Goal: Task Accomplishment & Management: Manage account settings

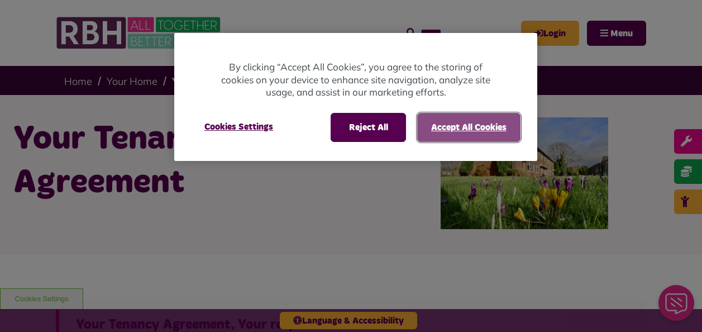
click at [458, 126] on button "Accept All Cookies" at bounding box center [468, 127] width 103 height 29
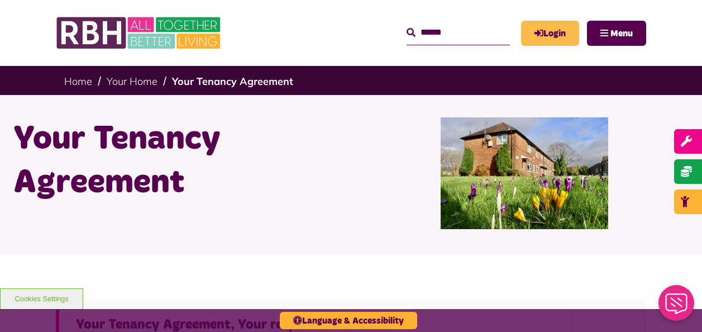
click at [558, 34] on link "Login" at bounding box center [550, 33] width 58 height 25
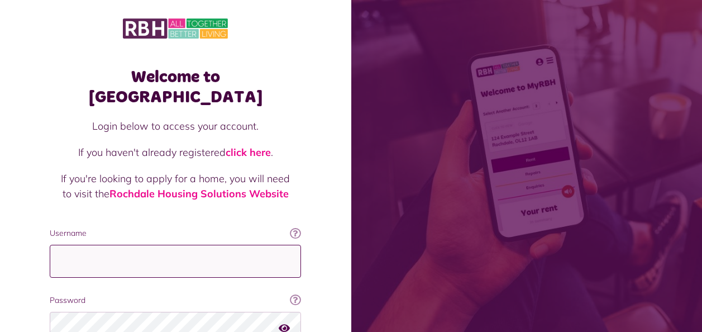
click at [116, 244] on input "Username" at bounding box center [175, 260] width 251 height 33
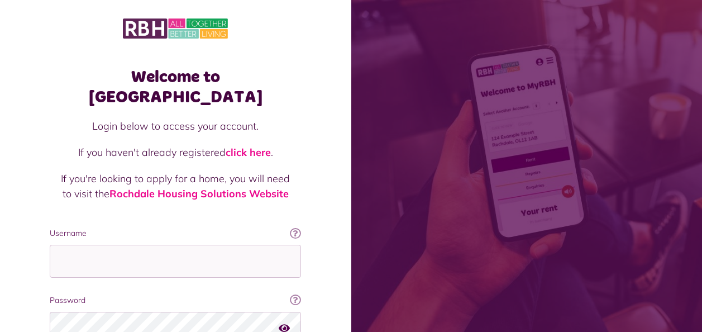
click at [297, 227] on icon at bounding box center [295, 232] width 11 height 11
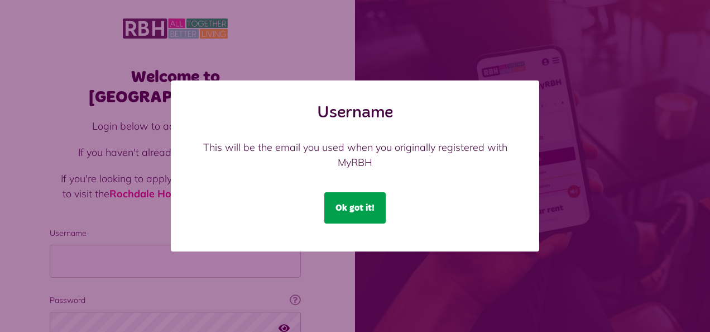
click at [340, 203] on button "Ok got it!" at bounding box center [354, 207] width 61 height 31
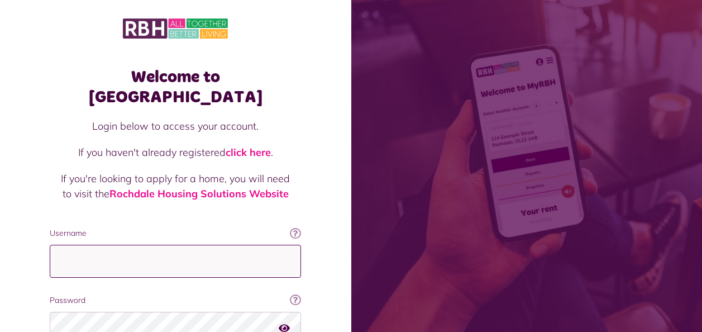
click at [83, 244] on input "Username" at bounding box center [175, 260] width 251 height 33
type input "**********"
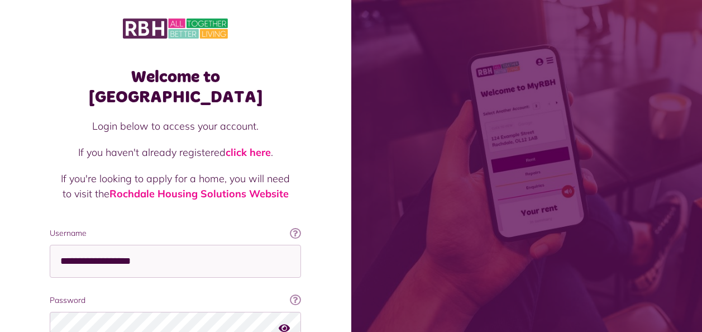
click at [287, 322] on icon "button" at bounding box center [283, 327] width 11 height 10
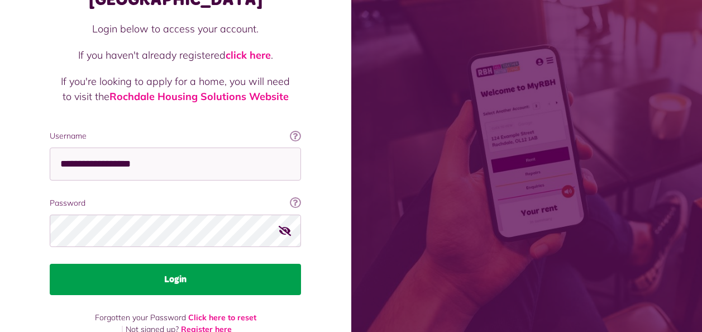
click at [191, 265] on button "Login" at bounding box center [175, 278] width 251 height 31
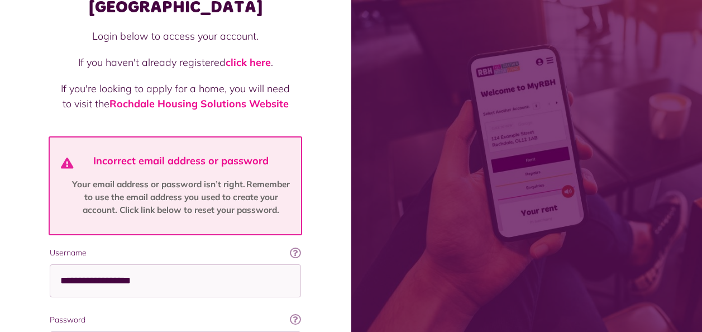
scroll to position [167, 0]
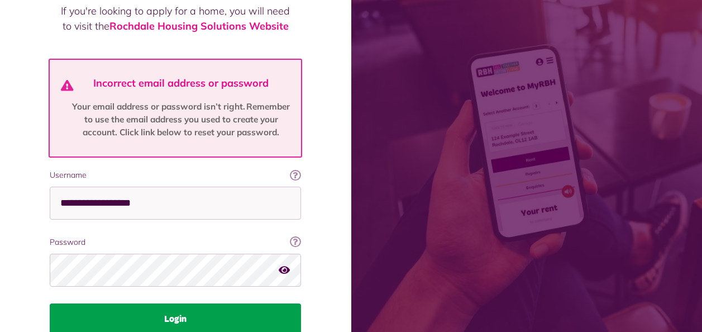
click at [162, 303] on button "Login" at bounding box center [175, 318] width 251 height 31
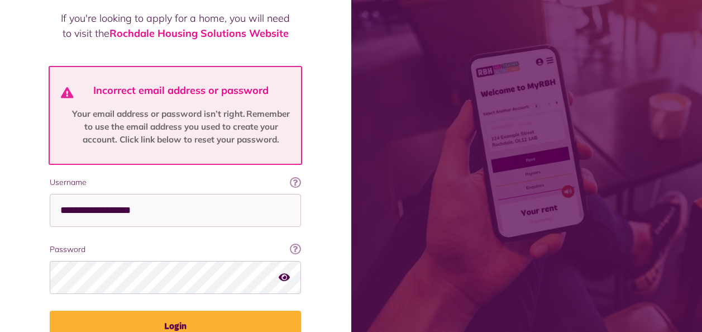
scroll to position [167, 0]
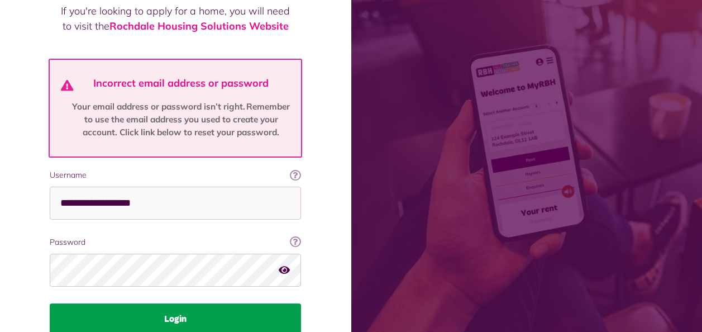
click at [171, 303] on button "Login" at bounding box center [175, 318] width 251 height 31
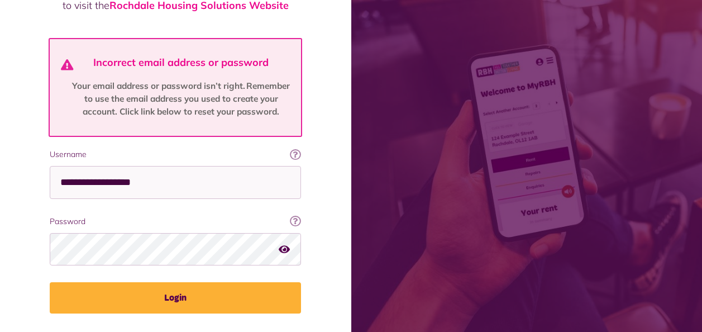
scroll to position [206, 0]
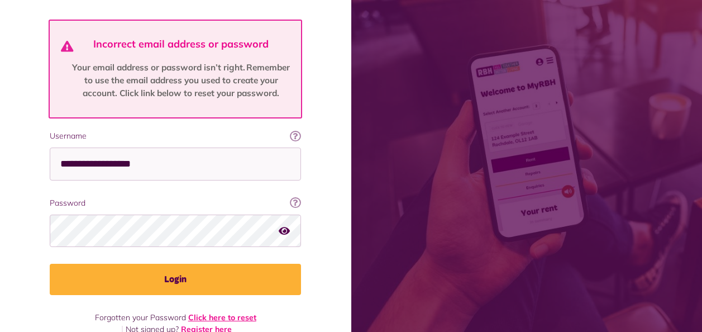
click at [219, 312] on link "Click here to reset" at bounding box center [222, 317] width 68 height 10
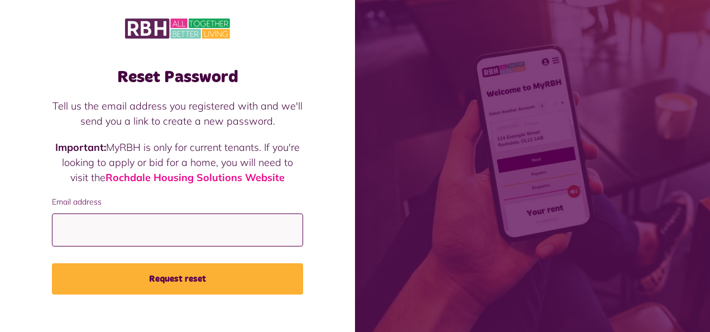
click at [68, 225] on input "Email address" at bounding box center [177, 229] width 251 height 33
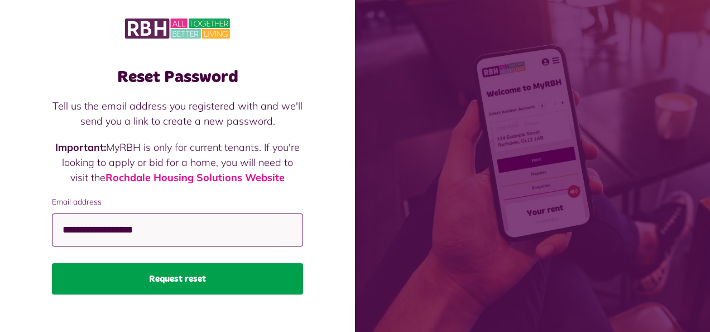
type input "**********"
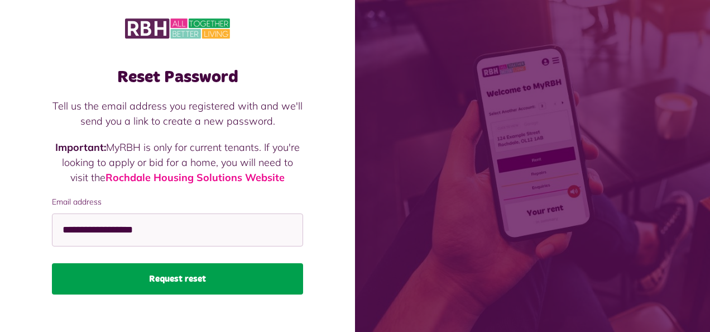
click at [179, 278] on button "Request reset" at bounding box center [177, 278] width 251 height 31
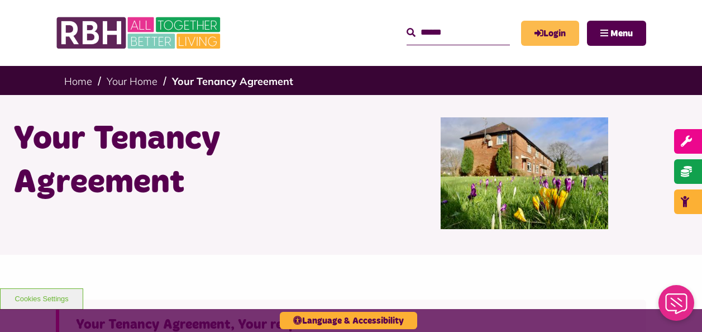
click at [550, 30] on link "Login" at bounding box center [550, 33] width 58 height 25
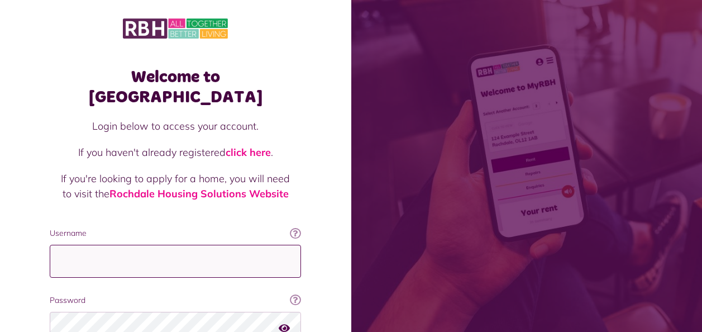
click at [76, 244] on input "Username" at bounding box center [175, 260] width 251 height 33
type input "**********"
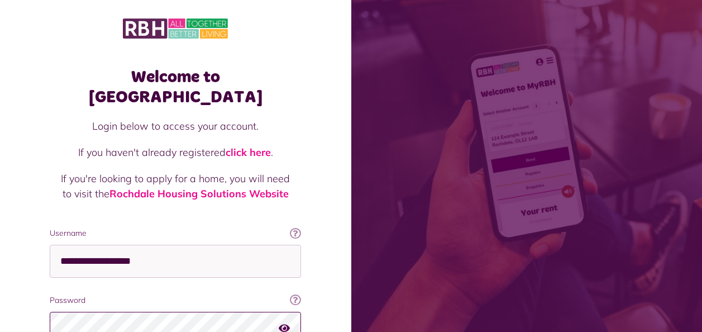
scroll to position [97, 0]
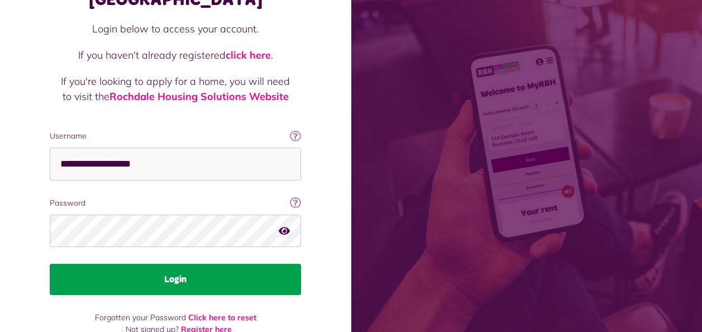
click at [213, 263] on button "Login" at bounding box center [175, 278] width 251 height 31
click at [194, 263] on button "Login" at bounding box center [175, 278] width 251 height 31
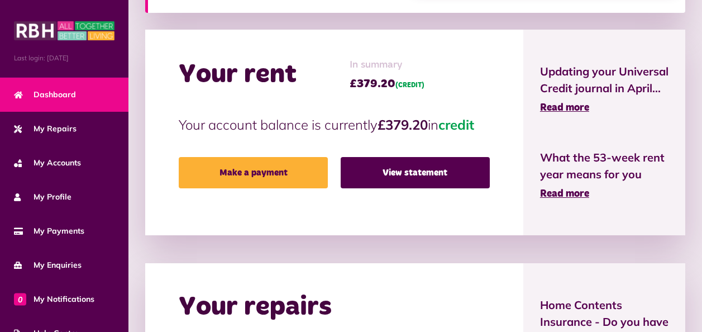
scroll to position [215, 0]
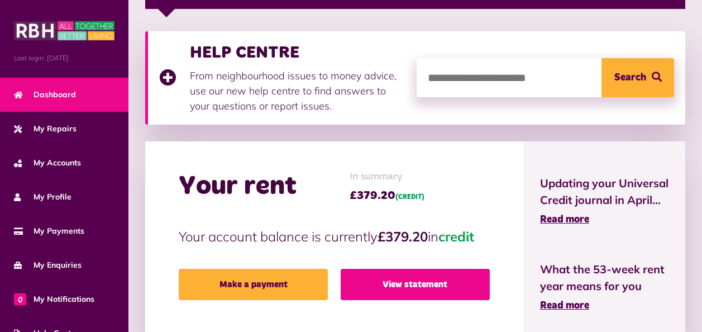
click at [430, 283] on link "View statement" at bounding box center [414, 283] width 149 height 31
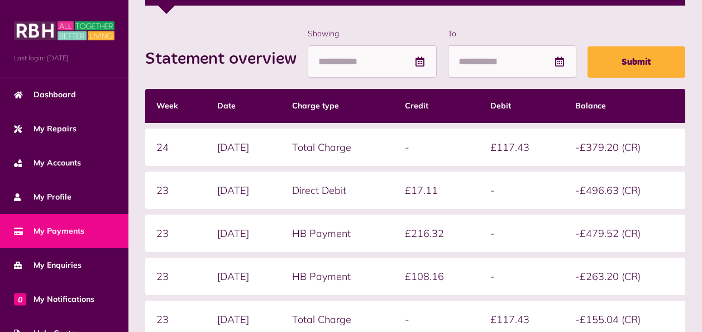
scroll to position [223, 0]
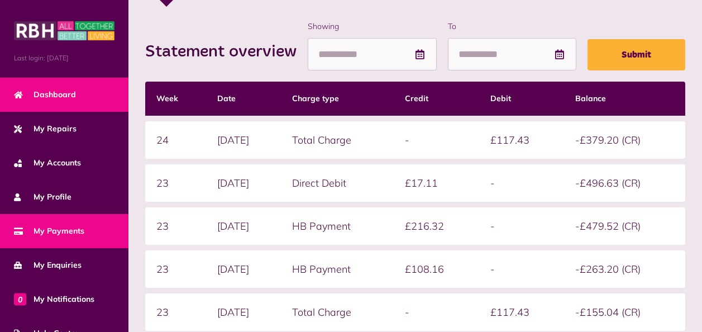
click at [48, 93] on span "Dashboard" at bounding box center [45, 95] width 62 height 12
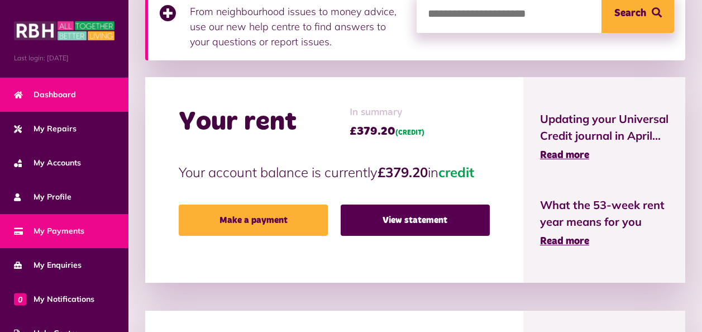
scroll to position [112, 0]
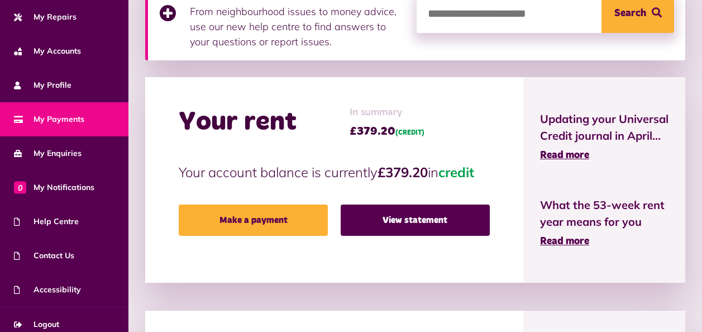
click at [59, 116] on span "My Payments" at bounding box center [49, 119] width 70 height 12
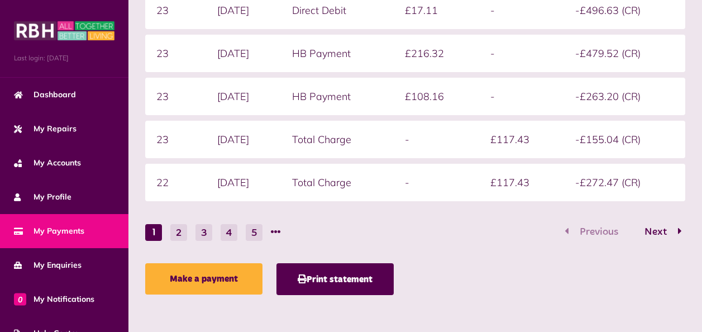
scroll to position [397, 0]
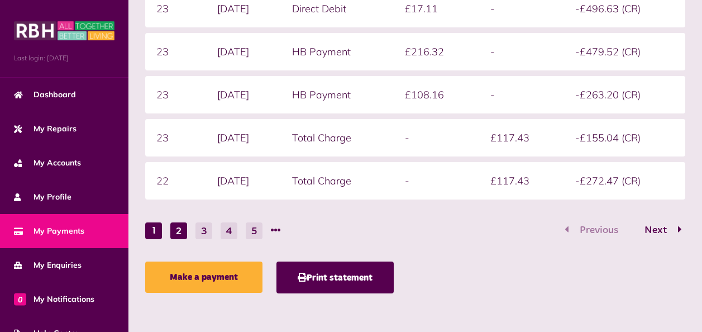
click at [180, 228] on button "2" at bounding box center [178, 230] width 17 height 17
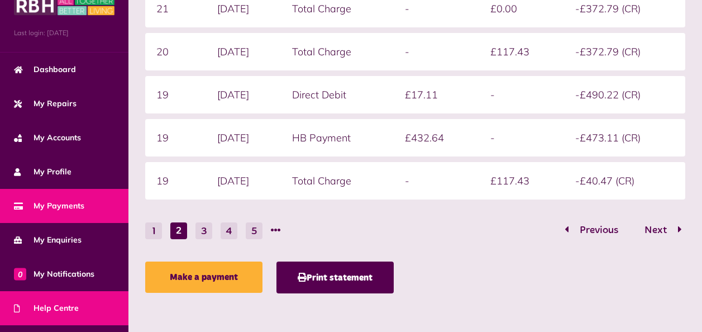
scroll to position [0, 0]
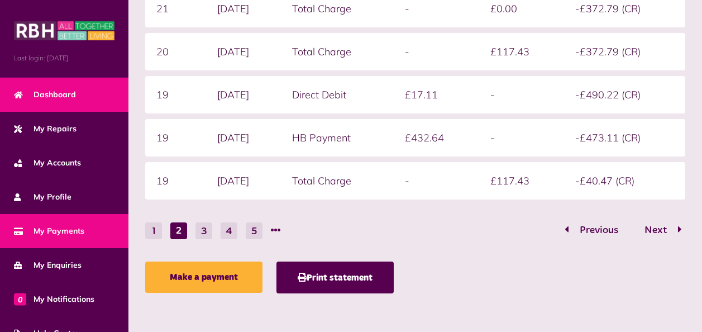
click at [52, 90] on span "Dashboard" at bounding box center [45, 95] width 62 height 12
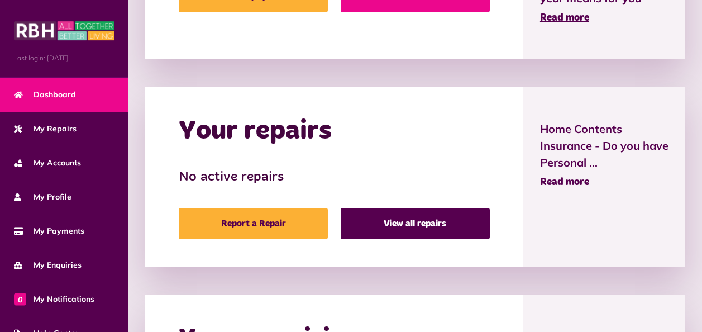
scroll to position [717, 0]
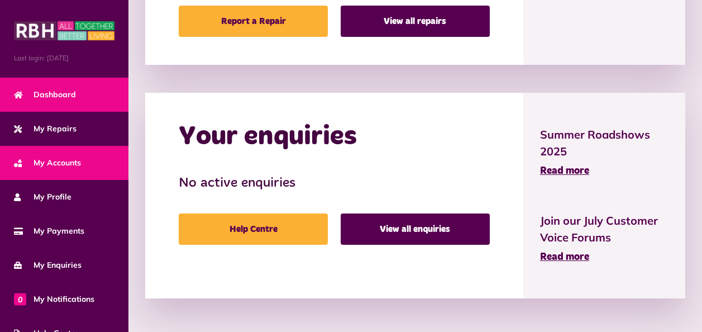
click at [69, 160] on span "My Accounts" at bounding box center [47, 163] width 67 height 12
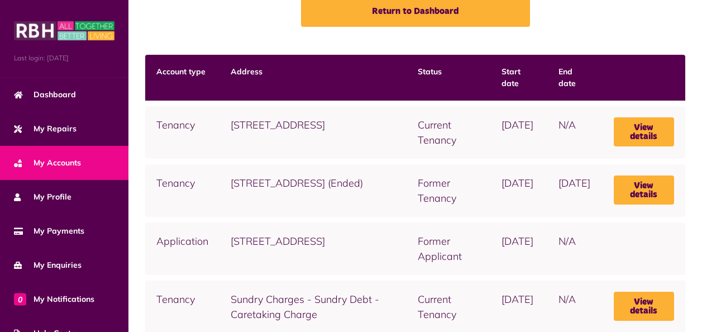
scroll to position [23, 0]
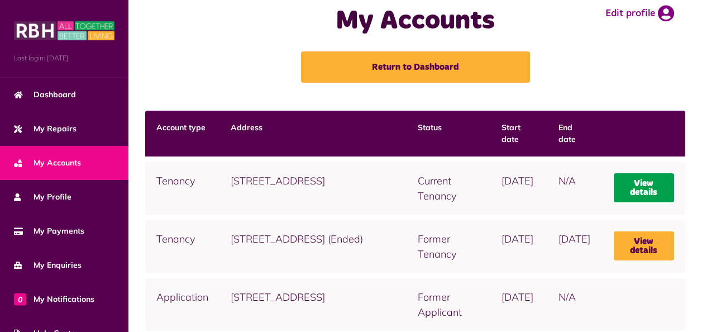
click at [662, 173] on link "View details" at bounding box center [643, 187] width 60 height 29
click at [642, 176] on link "View details" at bounding box center [643, 187] width 60 height 29
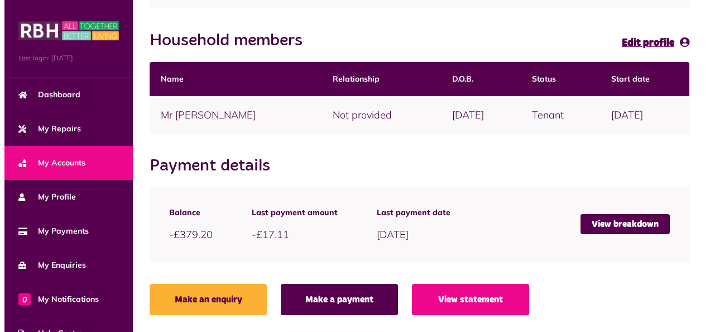
scroll to position [260, 0]
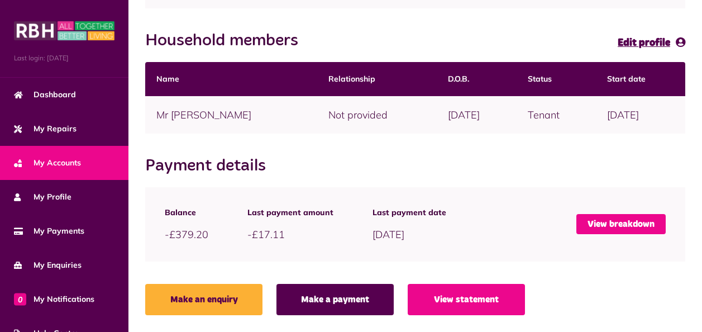
click at [606, 222] on link "View breakdown" at bounding box center [620, 224] width 89 height 20
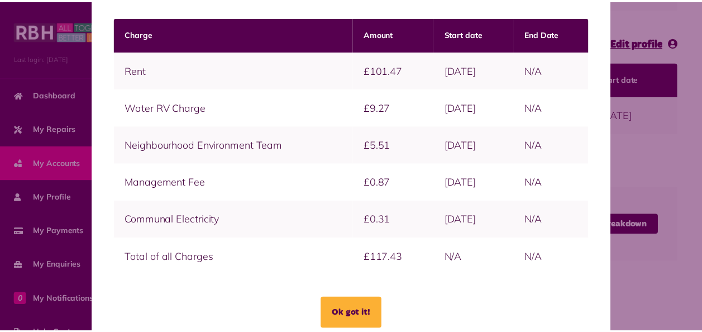
scroll to position [68, 0]
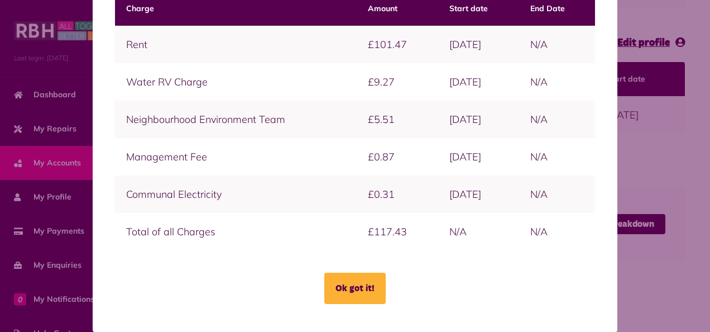
click at [340, 289] on button "Ok got it!" at bounding box center [354, 287] width 61 height 31
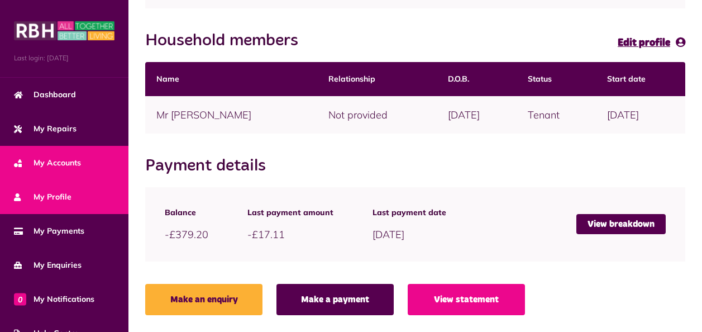
click at [45, 196] on span "My Profile" at bounding box center [42, 197] width 57 height 12
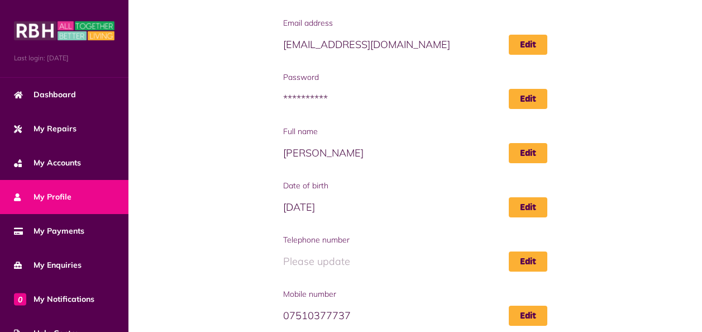
scroll to position [89, 0]
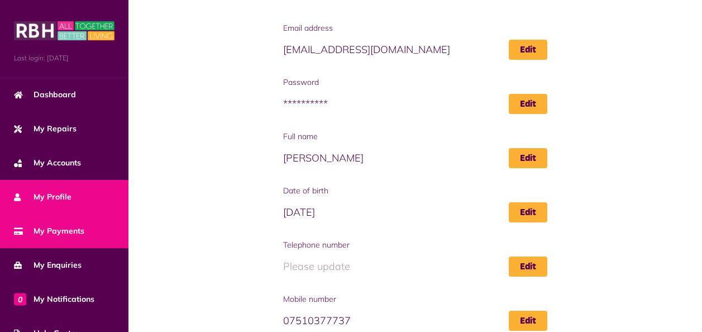
click at [52, 232] on span "My Payments" at bounding box center [49, 231] width 70 height 12
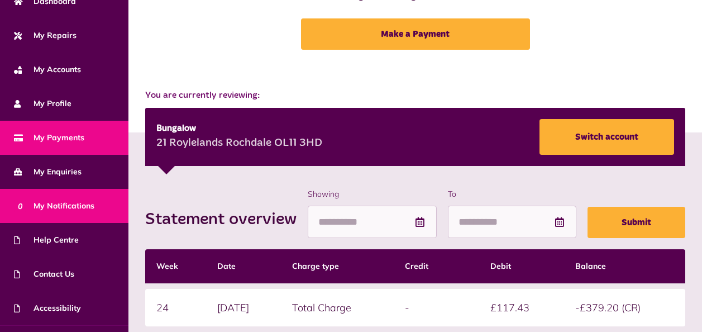
scroll to position [112, 0]
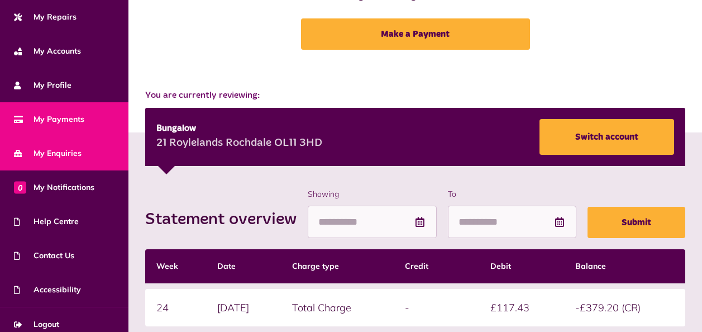
click at [52, 152] on span "My Enquiries" at bounding box center [48, 153] width 68 height 12
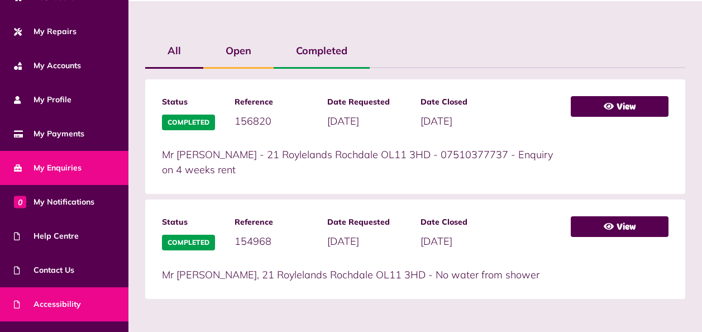
scroll to position [112, 0]
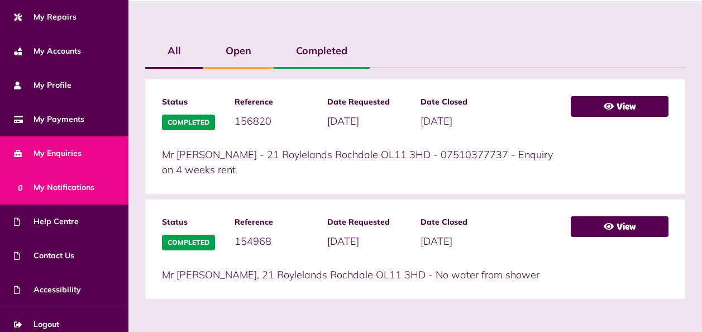
click at [64, 191] on span "0 My Notifications" at bounding box center [54, 187] width 80 height 12
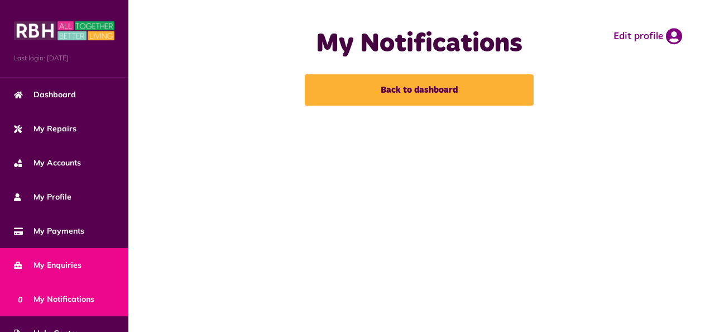
scroll to position [112, 0]
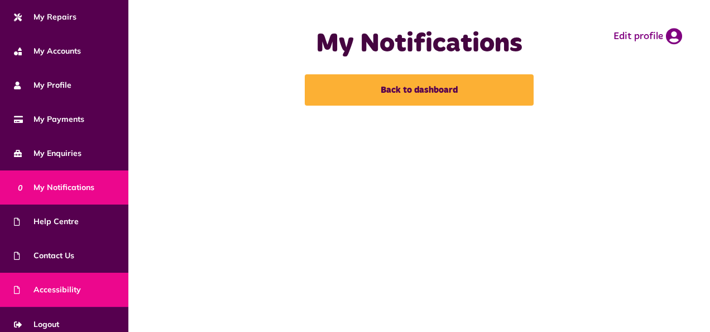
click at [62, 284] on span "Accessibility" at bounding box center [47, 290] width 67 height 12
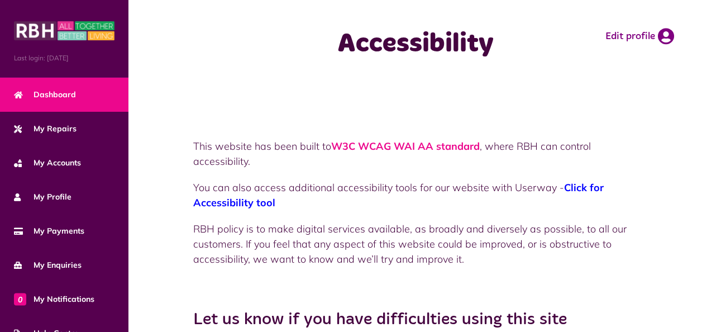
click at [47, 92] on span "Dashboard" at bounding box center [45, 95] width 62 height 12
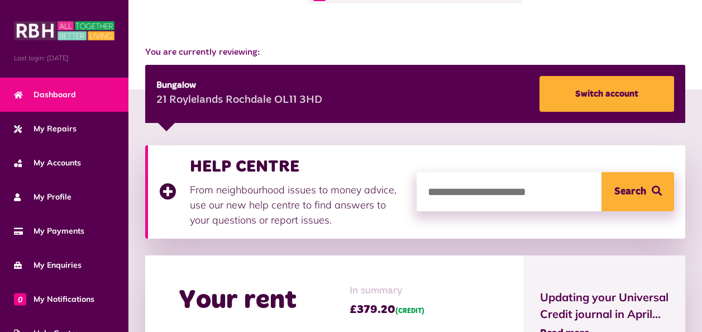
scroll to position [112, 0]
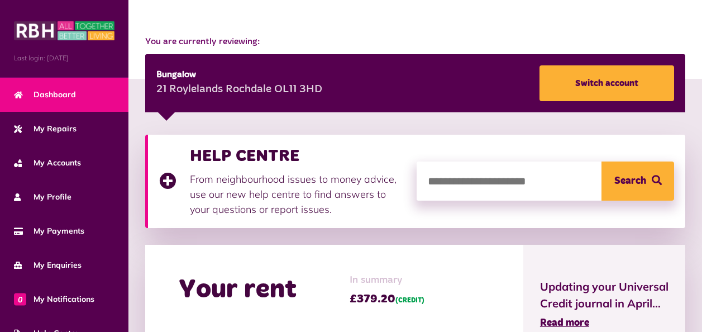
click at [441, 185] on input "search" at bounding box center [544, 180] width 257 height 39
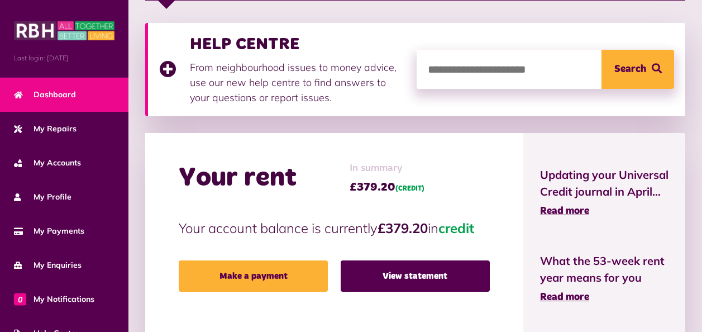
scroll to position [279, 0]
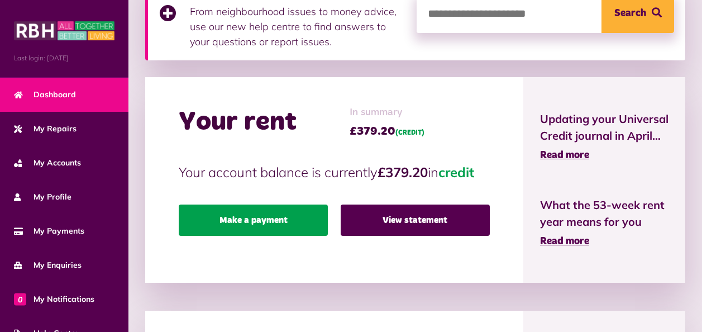
click at [275, 222] on link "Make a payment" at bounding box center [253, 219] width 149 height 31
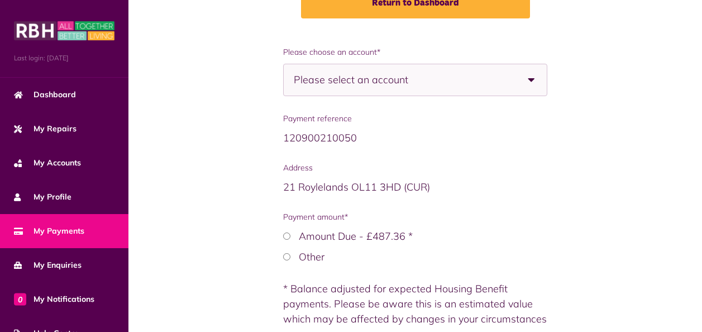
scroll to position [167, 0]
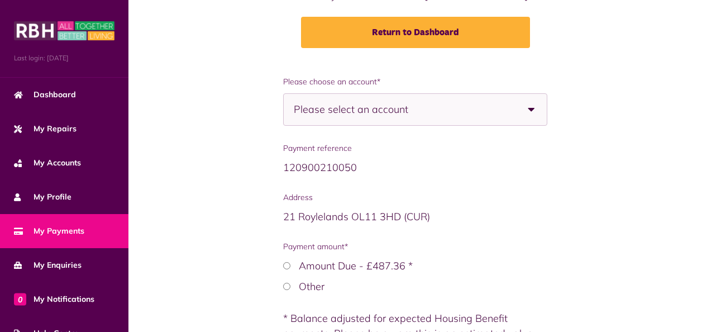
click at [532, 107] on b at bounding box center [530, 109] width 31 height 31
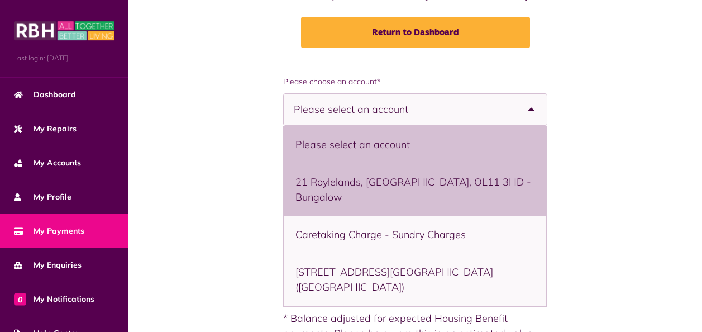
click at [415, 180] on li "21 Roylelands, Rochdale, OL11 3HD - Bungalow" at bounding box center [415, 189] width 262 height 52
select select "**********"
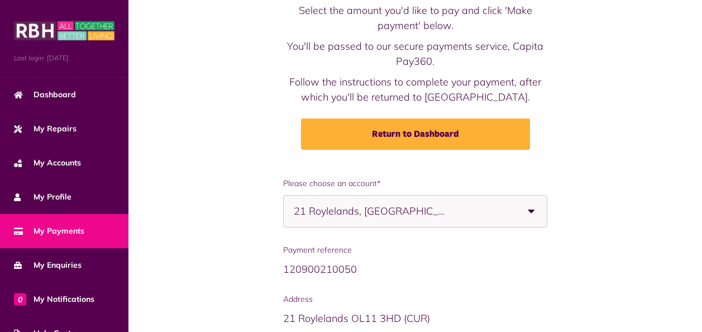
scroll to position [0, 0]
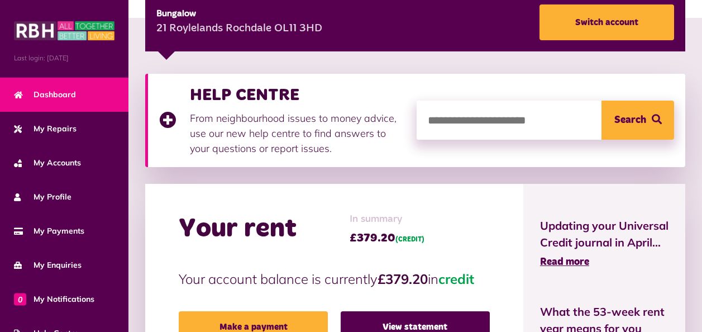
scroll to position [56, 0]
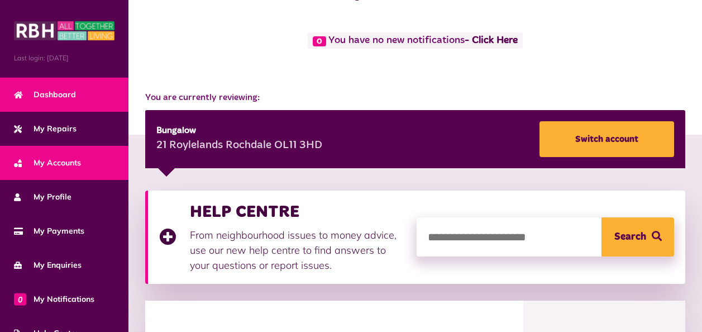
click at [59, 160] on span "My Accounts" at bounding box center [47, 163] width 67 height 12
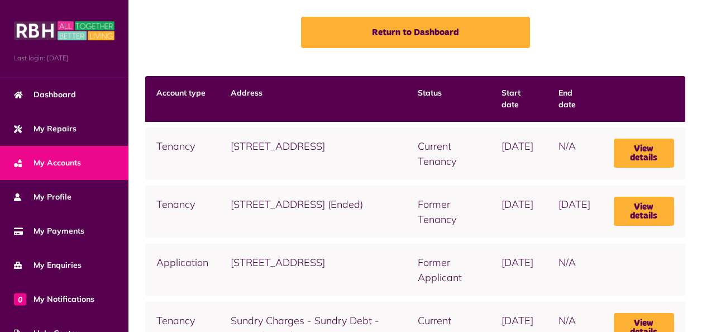
scroll to position [79, 0]
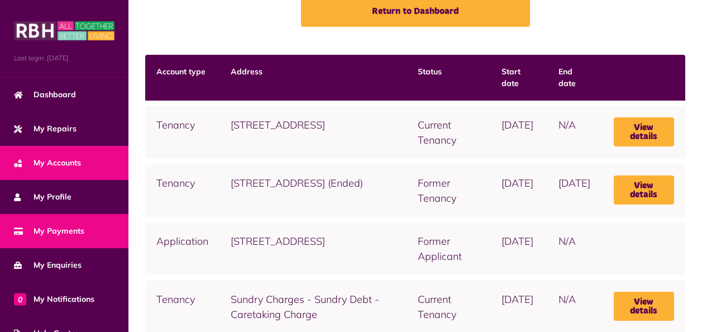
click at [55, 225] on span "My Payments" at bounding box center [49, 231] width 70 height 12
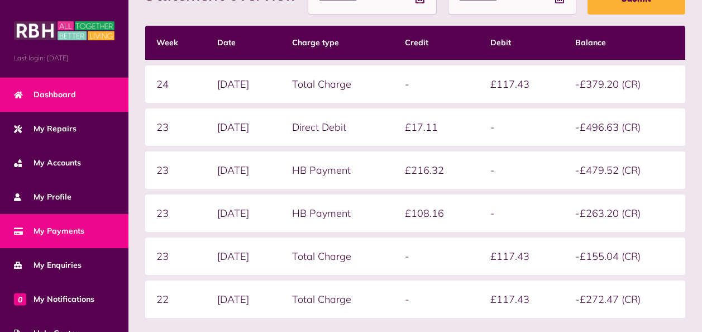
click at [48, 92] on span "Dashboard" at bounding box center [45, 95] width 62 height 12
